Goal: Entertainment & Leisure: Consume media (video, audio)

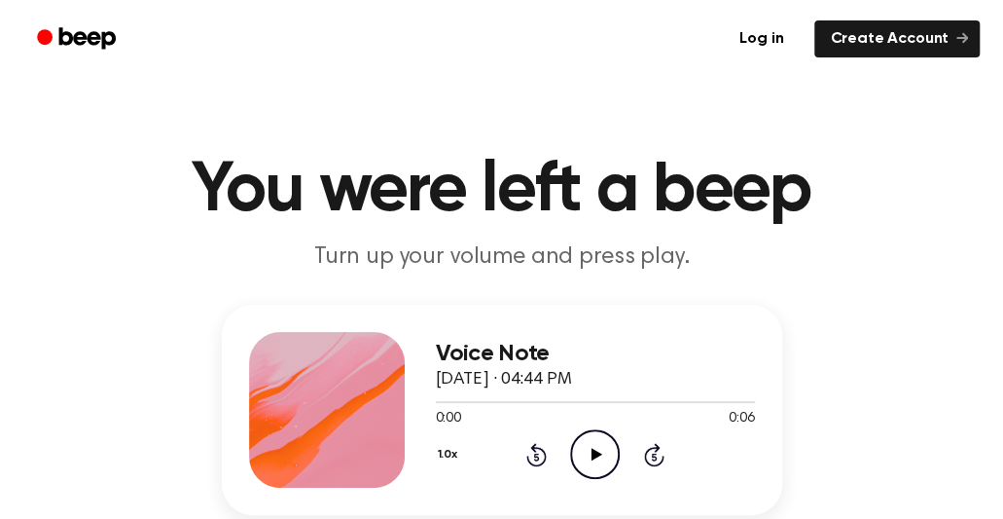
click at [607, 436] on icon "Play Audio" at bounding box center [595, 454] width 50 height 50
click at [578, 437] on circle at bounding box center [595, 454] width 48 height 48
click at [606, 439] on icon "Play Audio" at bounding box center [595, 454] width 50 height 50
click at [599, 437] on icon "Pause Audio" at bounding box center [595, 454] width 50 height 50
click at [581, 445] on icon "Play Audio" at bounding box center [595, 454] width 50 height 50
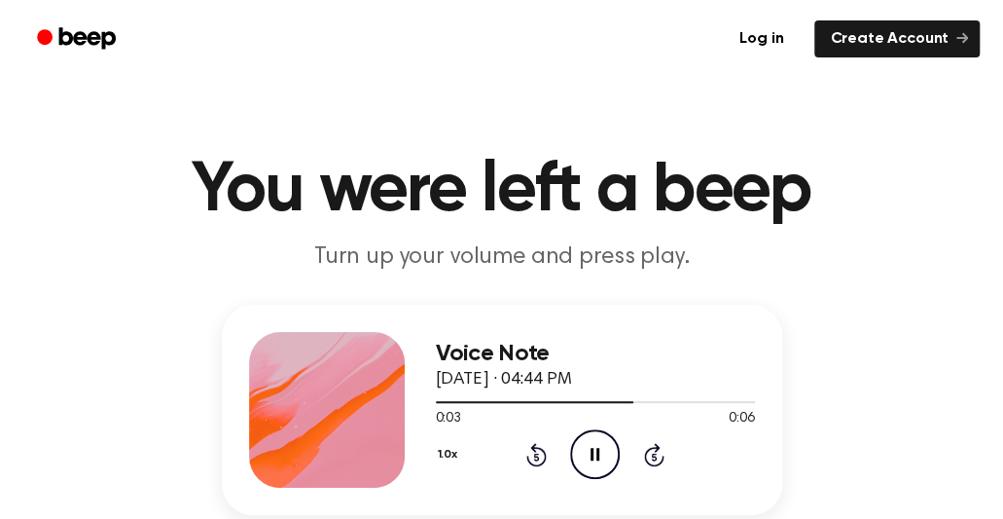
drag, startPoint x: 515, startPoint y: 401, endPoint x: 426, endPoint y: 405, distance: 88.6
click at [426, 405] on div "Voice Note [DATE] · 04:44 PM 0:03 0:06 Your browser does not support the [objec…" at bounding box center [502, 410] width 560 height 210
click at [440, 394] on div at bounding box center [595, 401] width 319 height 16
click at [438, 397] on div at bounding box center [595, 401] width 319 height 16
click at [609, 448] on icon "Pause Audio" at bounding box center [595, 454] width 50 height 50
